Goal: Use online tool/utility: Utilize a website feature to perform a specific function

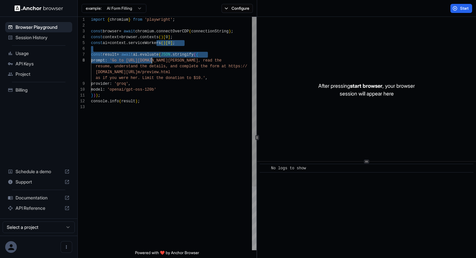
scroll to position [23, 0]
drag, startPoint x: 157, startPoint y: 46, endPoint x: 139, endPoint y: 123, distance: 79.3
click at [139, 123] on div "import { chromium } from 'playwright' ; const browser = await chromium . connec…" at bounding box center [173, 177] width 165 height 321
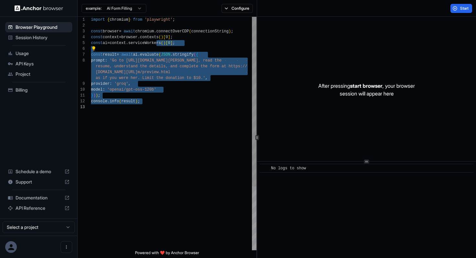
click at [165, 55] on div "import { chromium } from 'playwright' ; const browser = await chromium . connec…" at bounding box center [173, 177] width 165 height 321
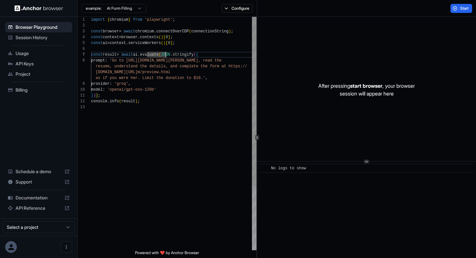
scroll to position [29, 0]
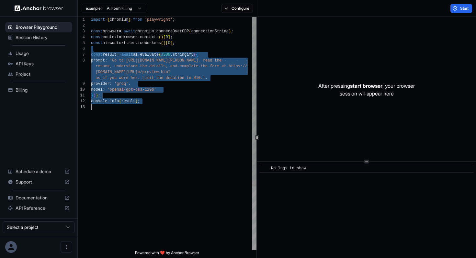
drag, startPoint x: 161, startPoint y: 47, endPoint x: 154, endPoint y: 129, distance: 82.2
click at [154, 129] on div "import { chromium } from 'playwright' ; const browser = await chromium . connec…" at bounding box center [173, 177] width 165 height 321
type textarea "**********"
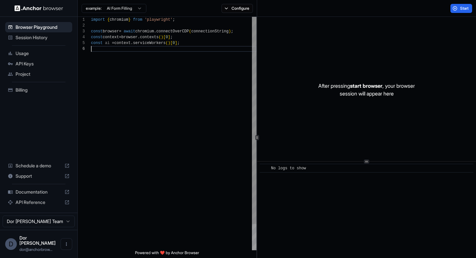
click at [162, 94] on div "import { chromium } from 'playwright' ; const browser = await chromium . connec…" at bounding box center [173, 148] width 165 height 263
click at [231, 5] on button "Configure" at bounding box center [236, 8] width 31 height 9
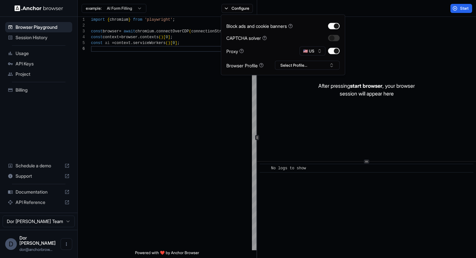
click at [333, 4] on div "Start" at bounding box center [366, 8] width 219 height 17
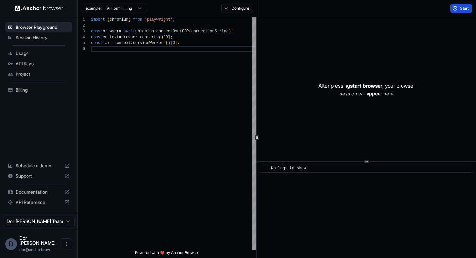
click at [464, 8] on span "Start" at bounding box center [464, 8] width 9 height 5
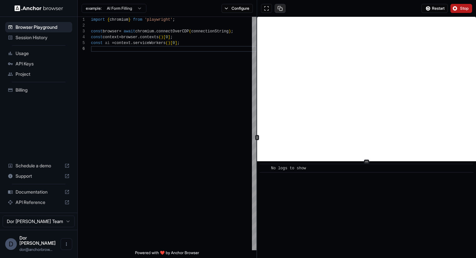
click at [281, 9] on button at bounding box center [280, 8] width 11 height 9
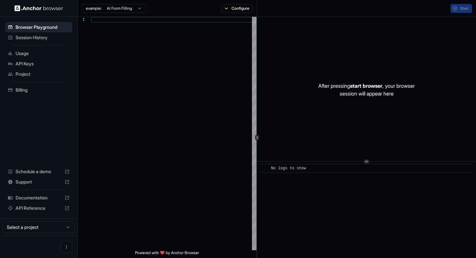
scroll to position [41, 0]
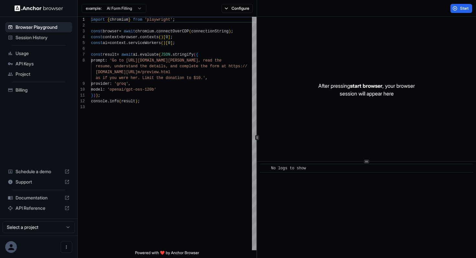
click at [121, 9] on html "Browser Playground Session History Usage API Keys Project Billing Schedule a de…" at bounding box center [238, 129] width 476 height 258
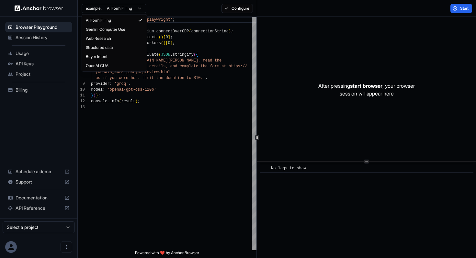
type textarea "**********"
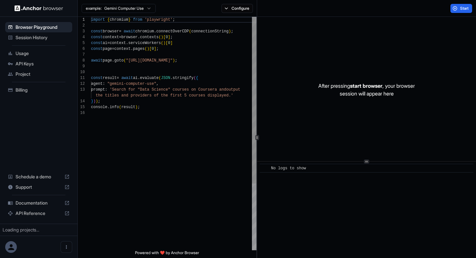
scroll to position [58, 0]
